Goal: Task Accomplishment & Management: Manage account settings

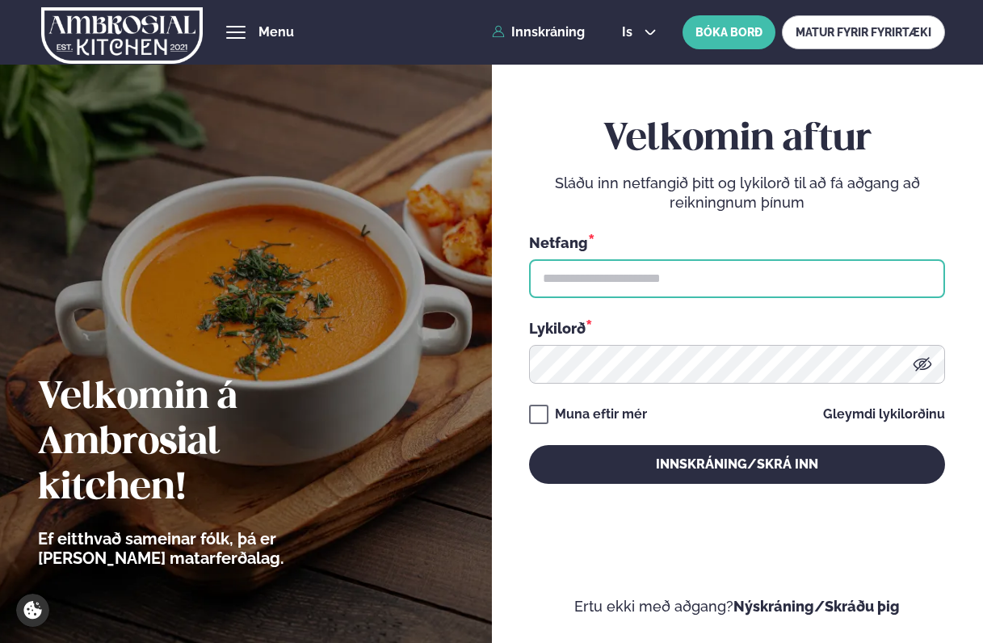
click at [622, 286] on input "text" at bounding box center [737, 278] width 416 height 39
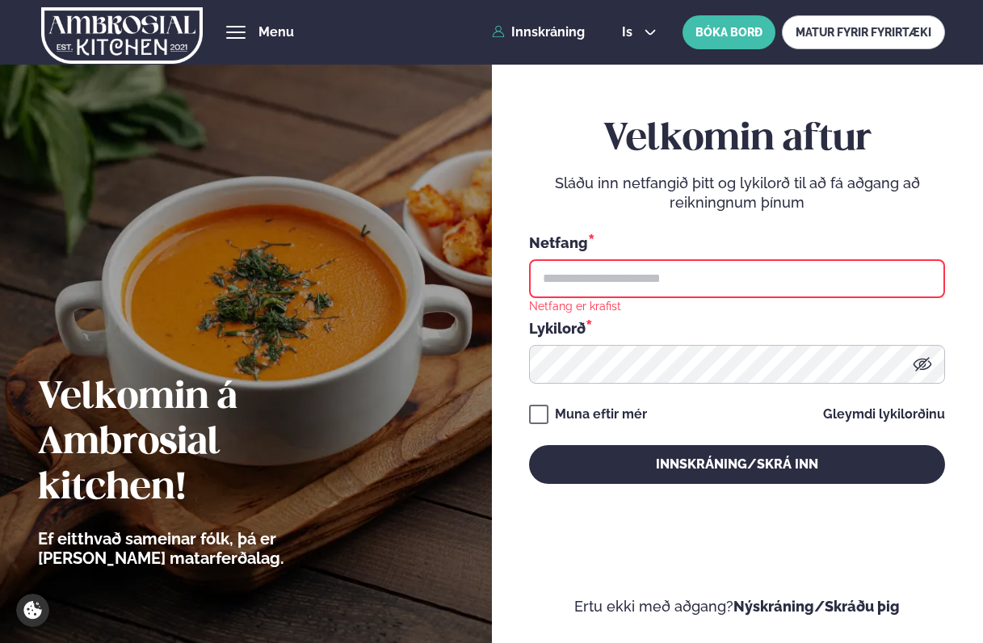
type input "**********"
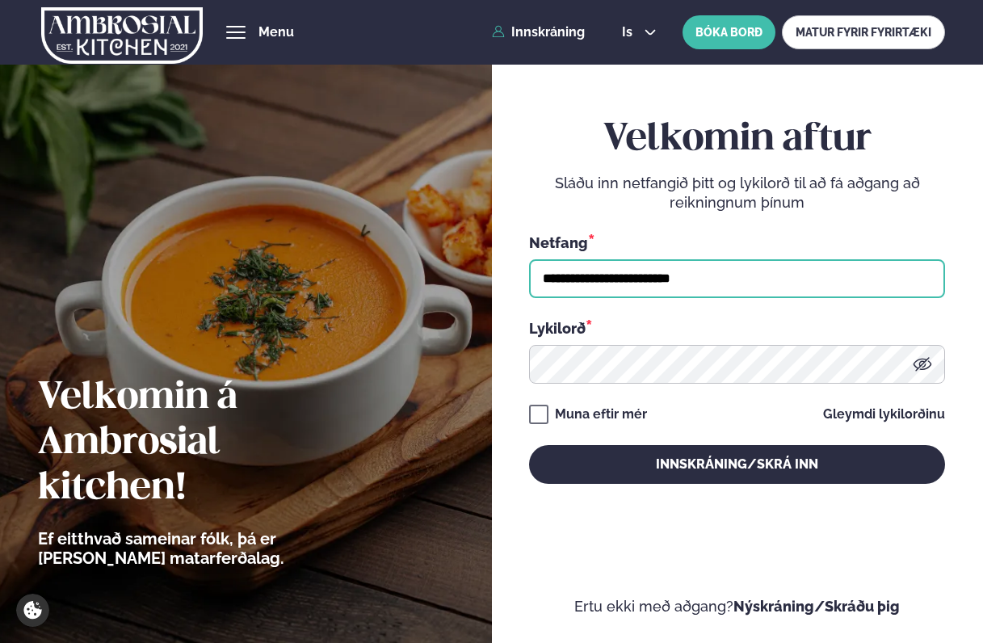
click at [529, 445] on button "Innskráning/Skrá inn" at bounding box center [737, 464] width 416 height 39
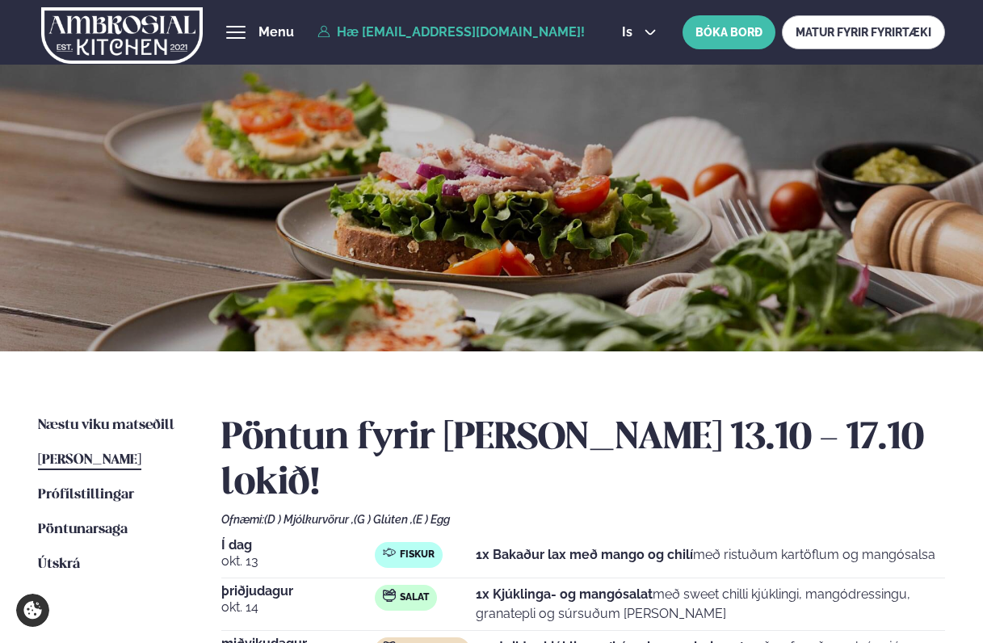
click at [468, 542] on div "Fiskur" at bounding box center [425, 555] width 101 height 26
drag, startPoint x: 468, startPoint y: 507, endPoint x: 962, endPoint y: 508, distance: 494.2
click at [962, 508] on div "Næstu [PERSON_NAME] matseðill Næsta vika [PERSON_NAME] matseðill [PERSON_NAME] …" at bounding box center [491, 635] width 983 height 568
copy div "1x Bakaður lax með mango og chilí með ristuðum kartöflum og mangósalsa"
